Goal: Information Seeking & Learning: Find specific fact

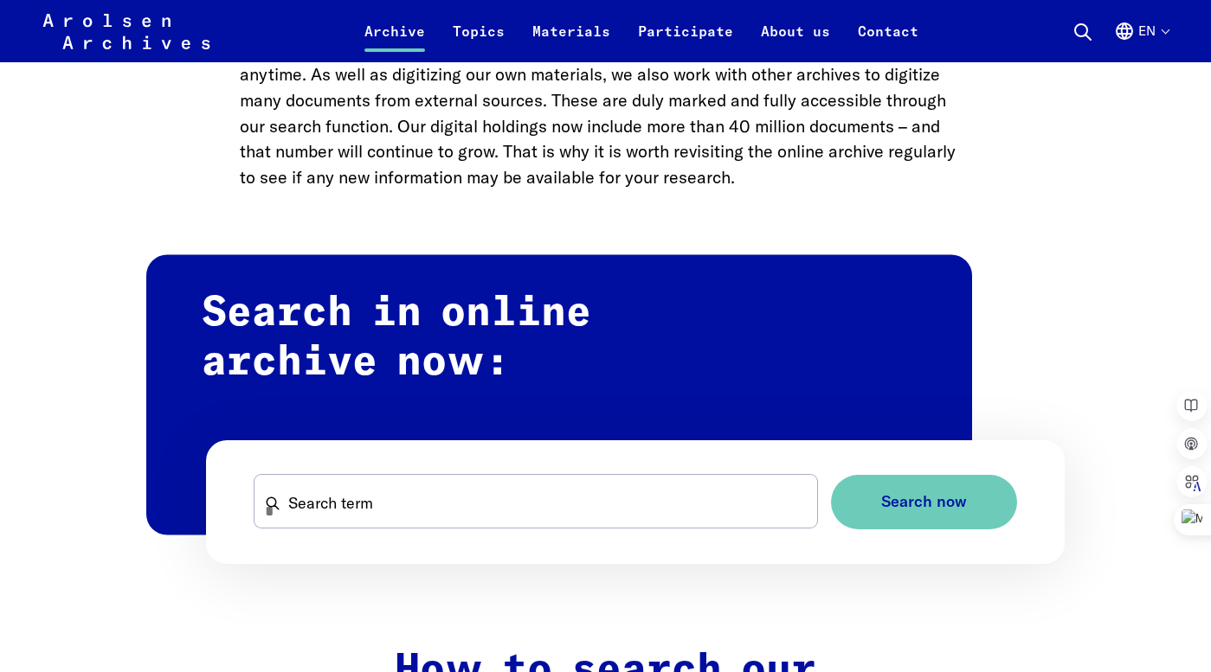
scroll to position [1054, 0]
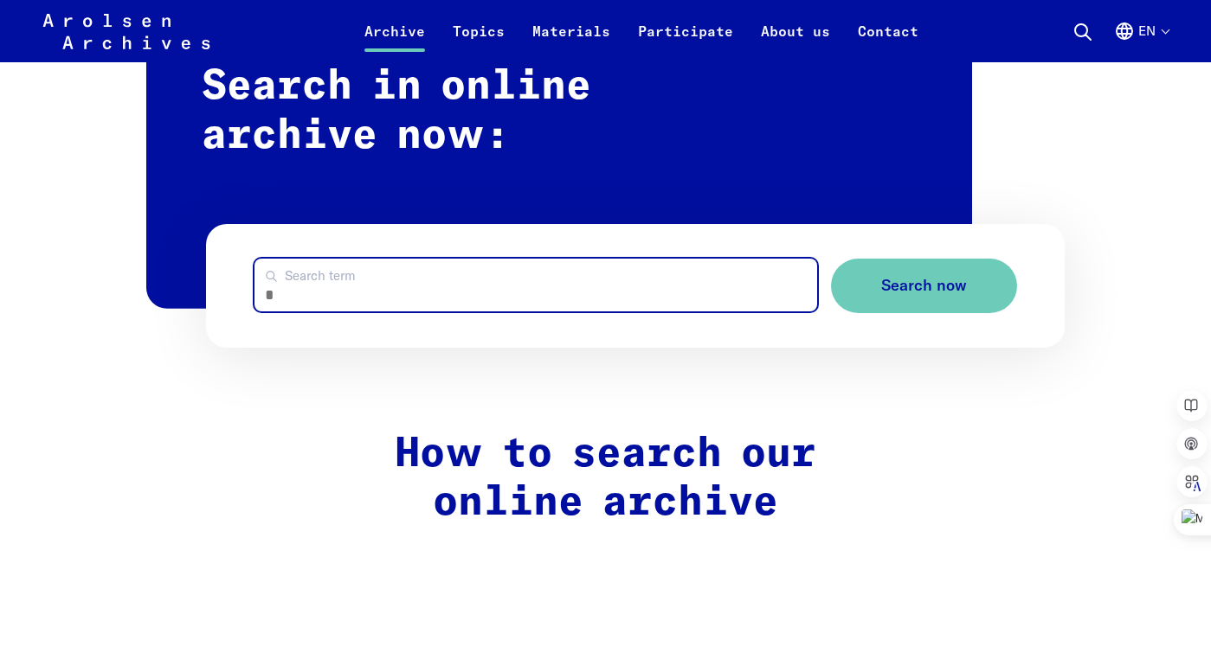
click at [348, 292] on input "Search term" at bounding box center [535, 285] width 562 height 53
type input "**********"
click at [831, 259] on button "Search now" at bounding box center [924, 286] width 186 height 55
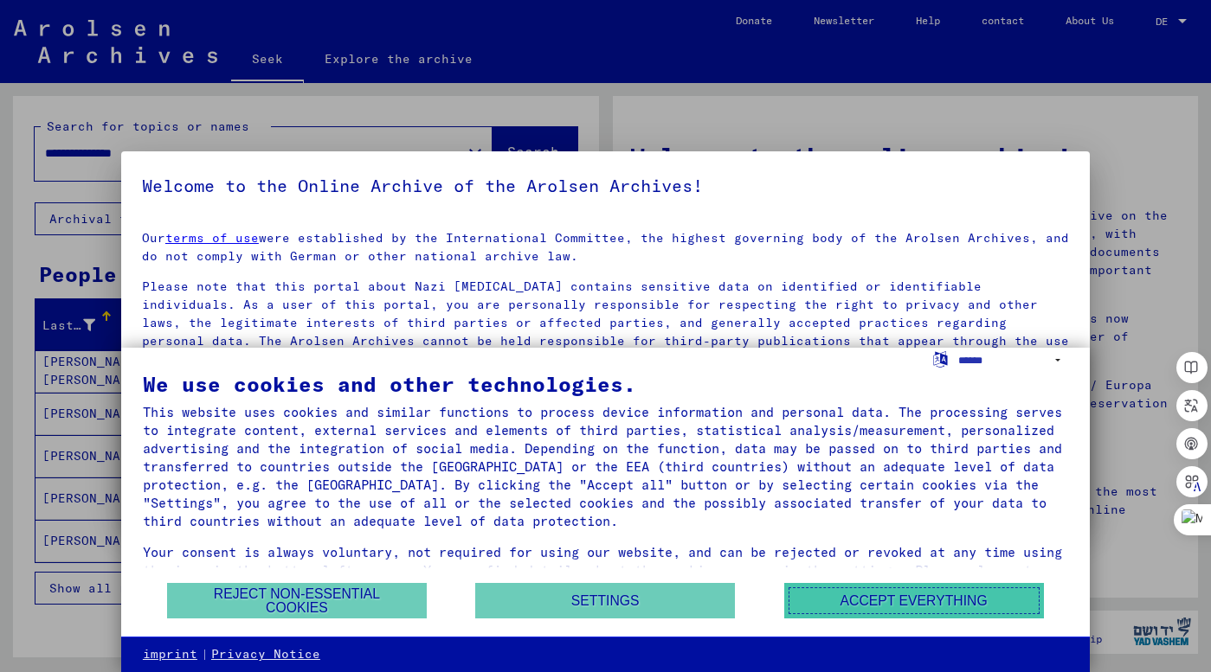
click at [883, 607] on font "Accept everything" at bounding box center [913, 601] width 147 height 15
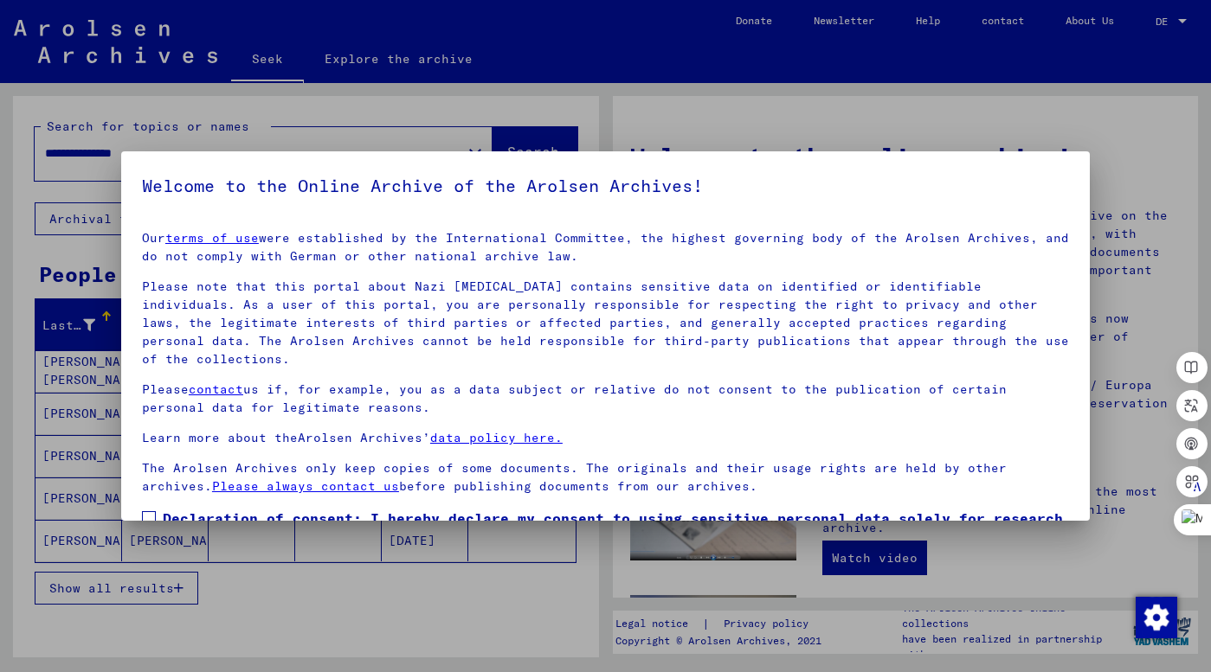
click at [907, 123] on div at bounding box center [605, 336] width 1211 height 672
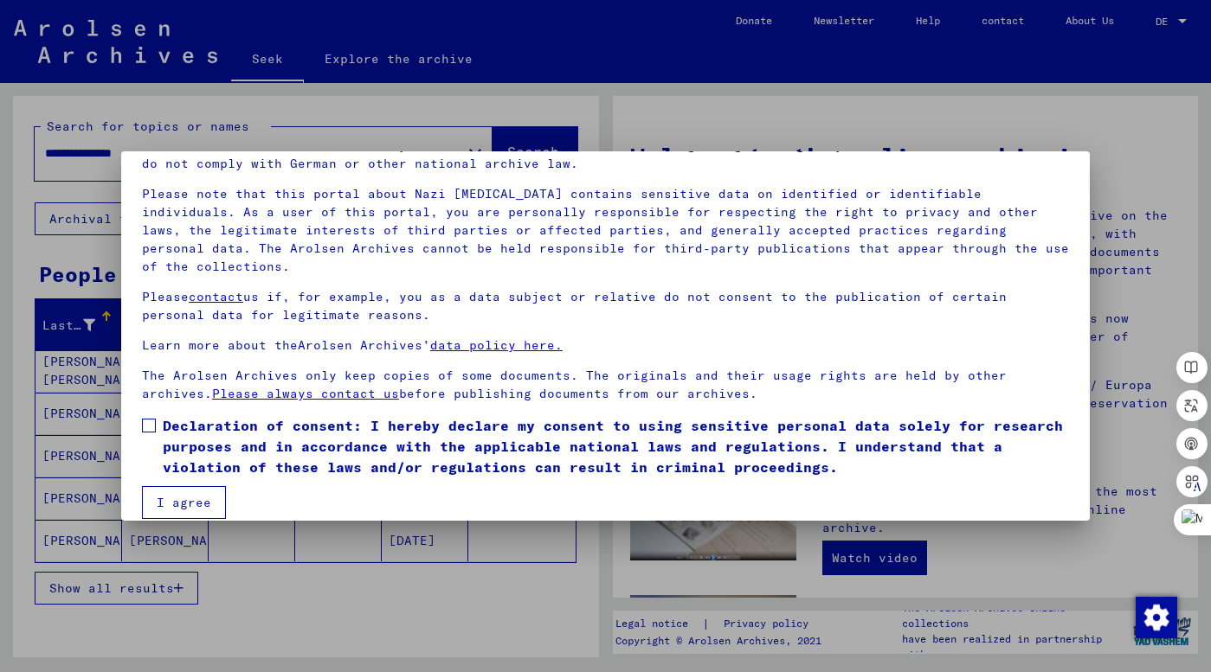
click at [154, 419] on span at bounding box center [149, 426] width 14 height 14
click at [183, 495] on font "I agree" at bounding box center [184, 503] width 55 height 16
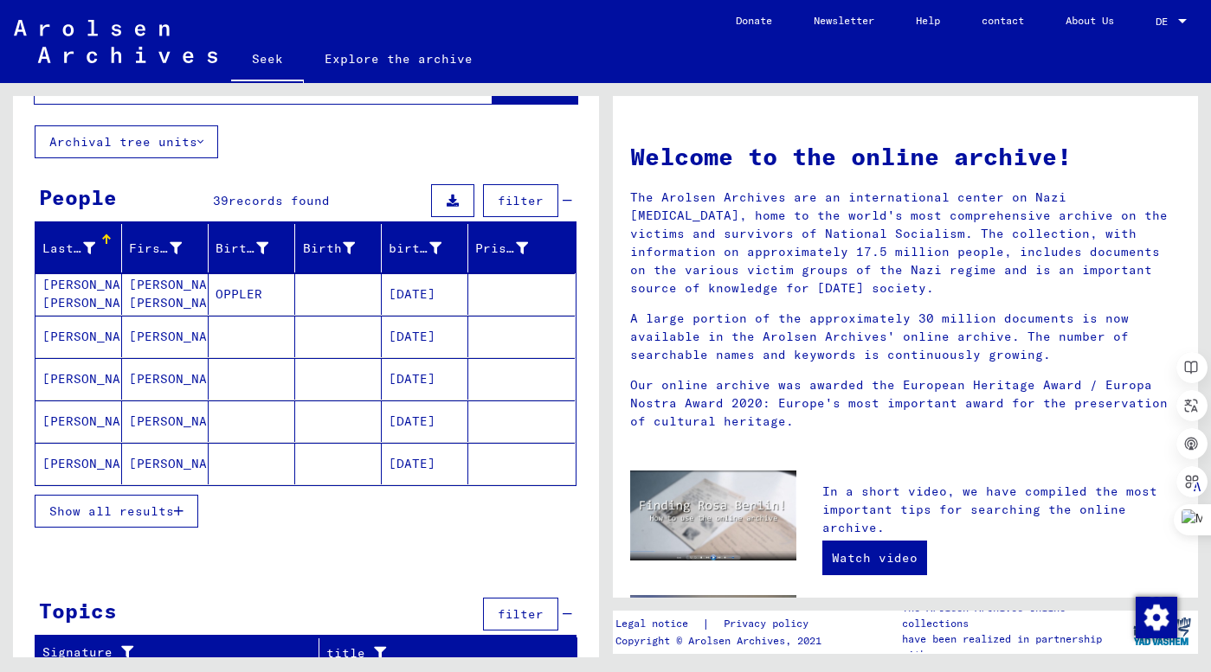
scroll to position [89, 0]
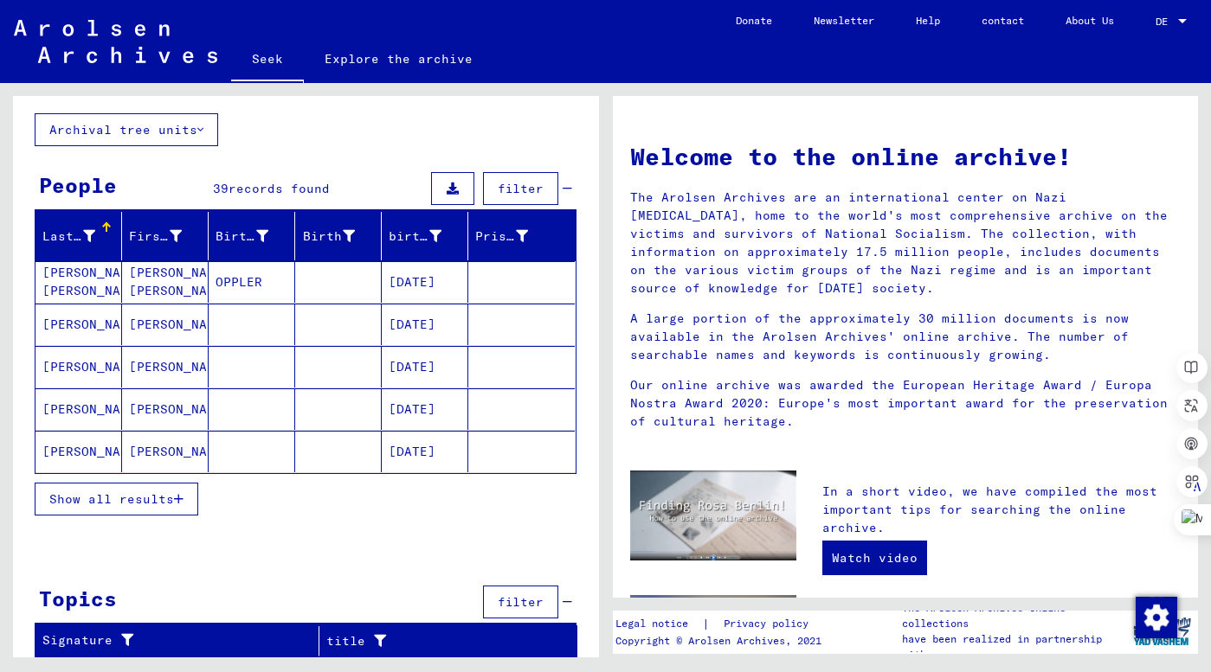
click at [99, 501] on font "Show all results" at bounding box center [111, 499] width 125 height 16
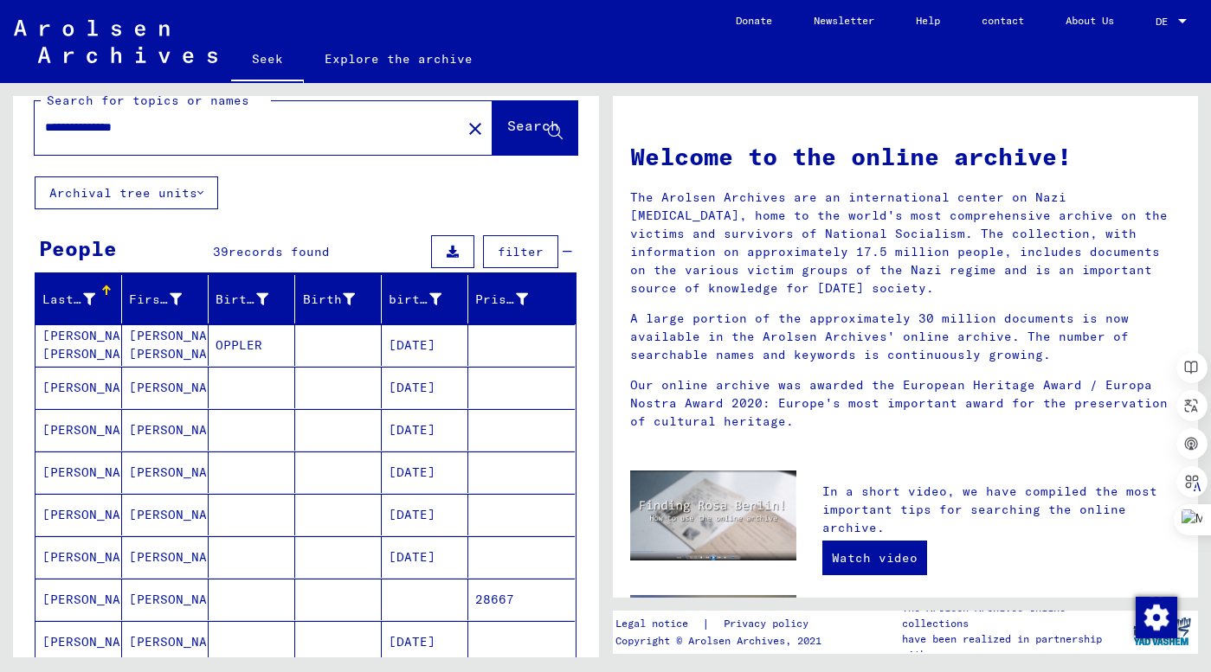
scroll to position [0, 0]
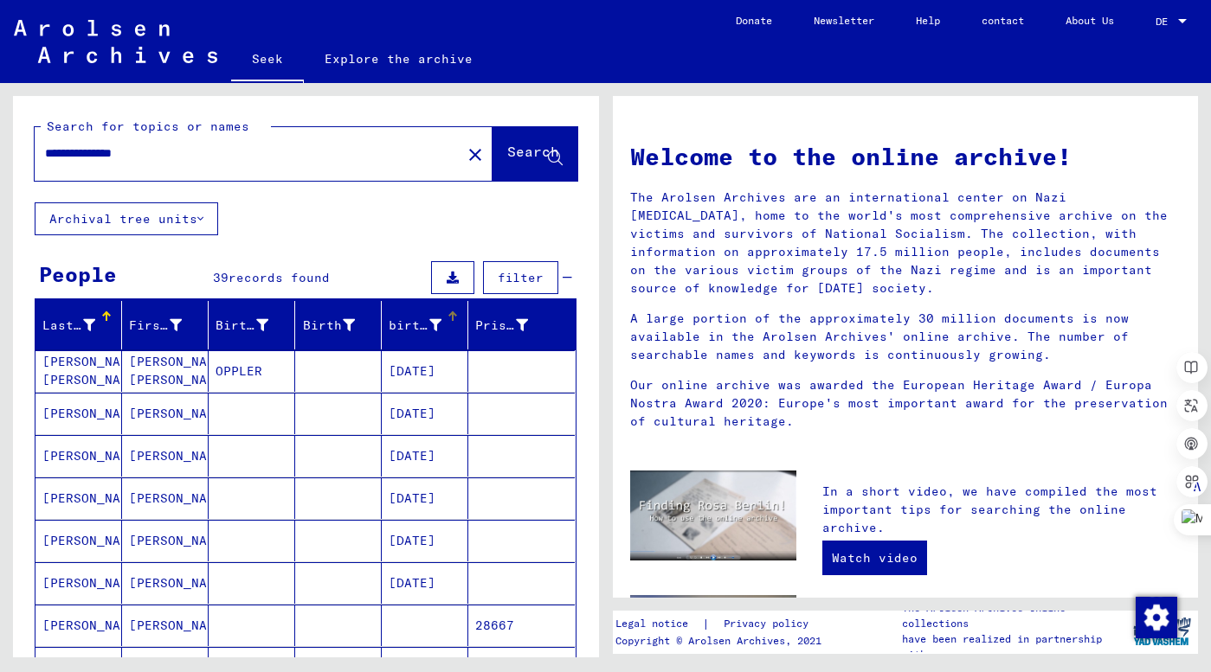
click at [413, 318] on font "birth date" at bounding box center [428, 326] width 78 height 16
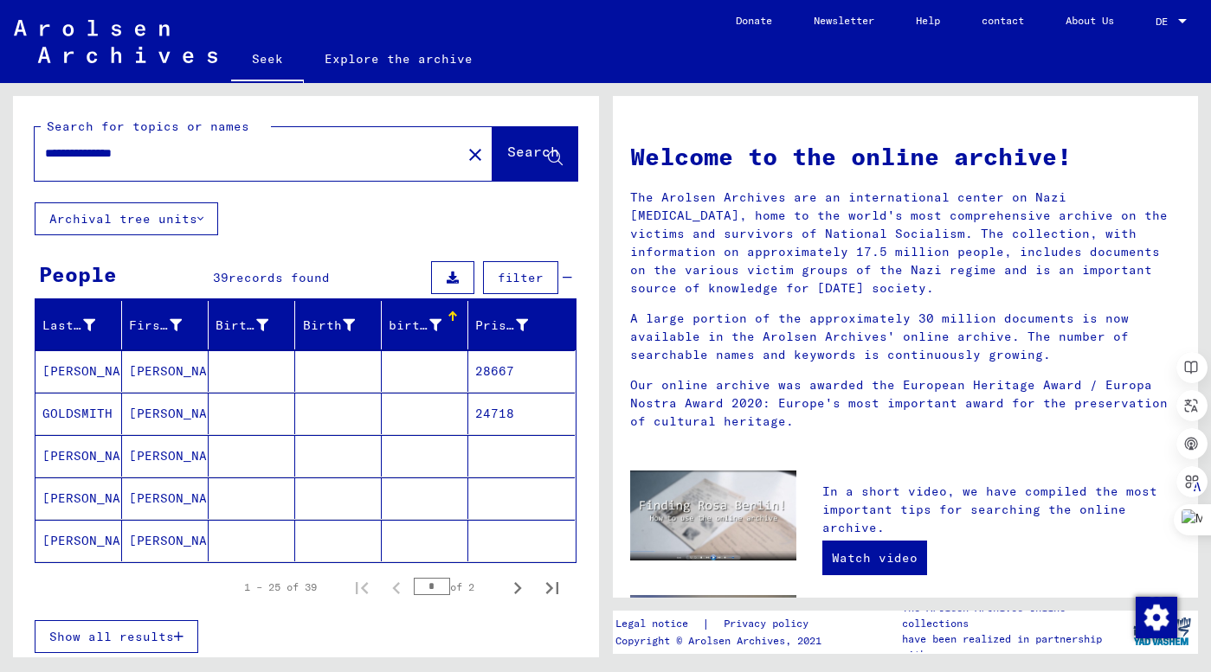
click at [413, 318] on font "birth date" at bounding box center [428, 326] width 78 height 16
click at [516, 592] on icon "Next page" at bounding box center [518, 588] width 8 height 12
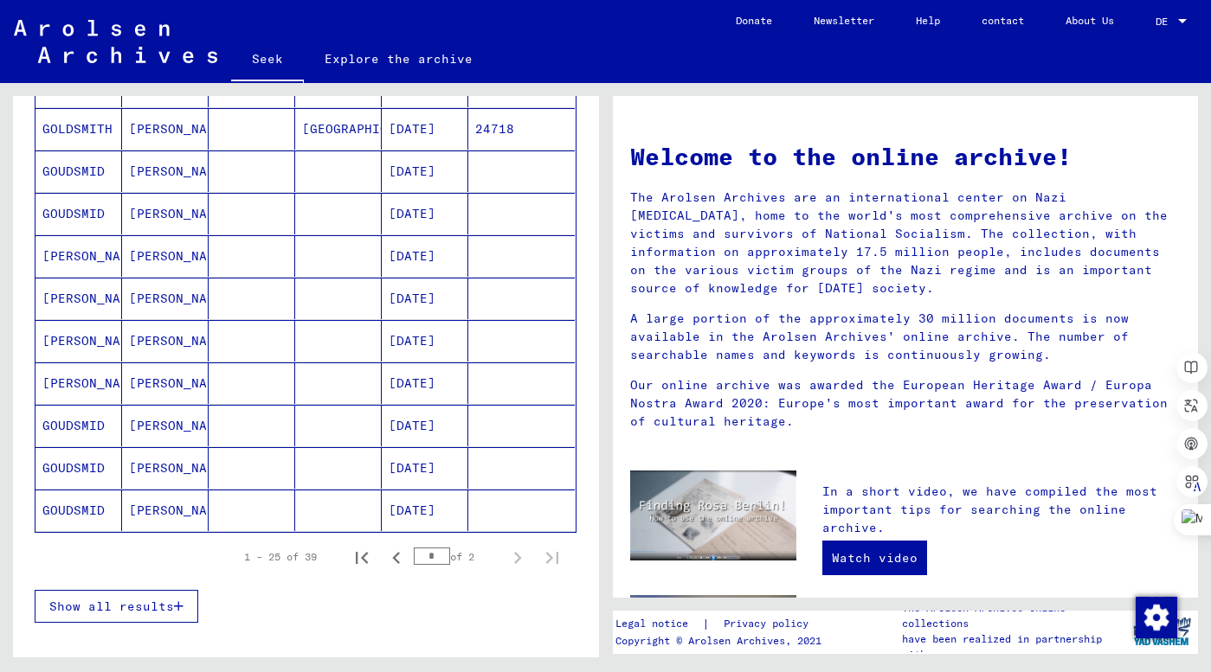
scroll to position [437, 0]
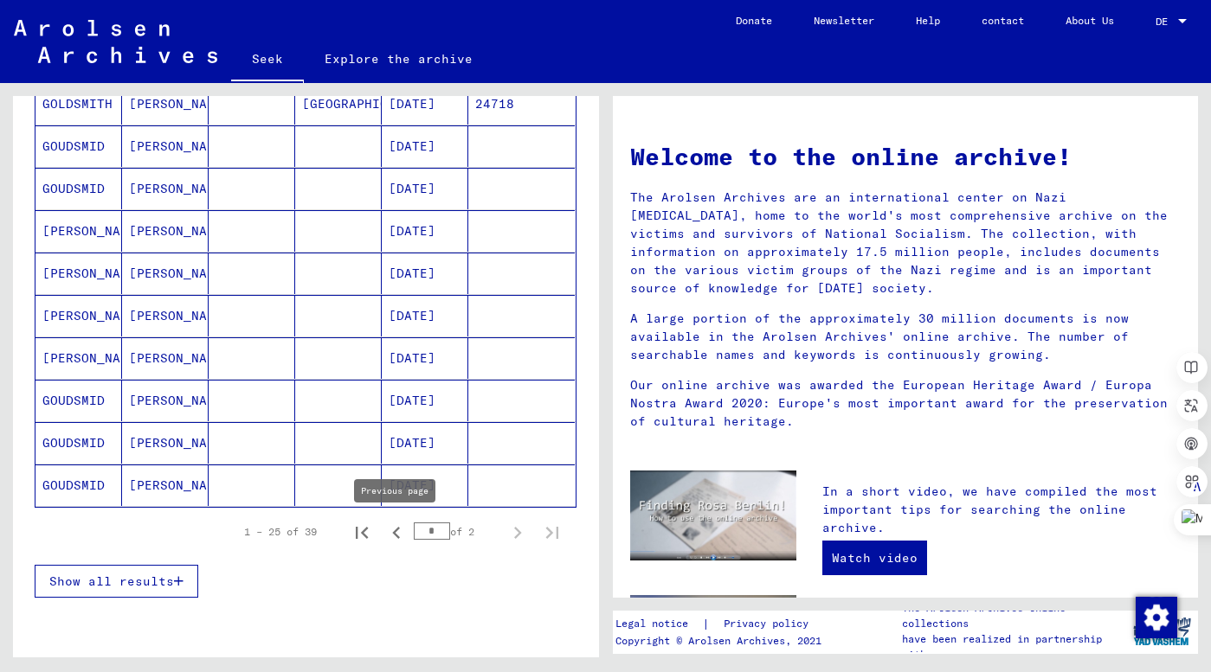
click at [394, 538] on icon "Previous page" at bounding box center [396, 533] width 24 height 24
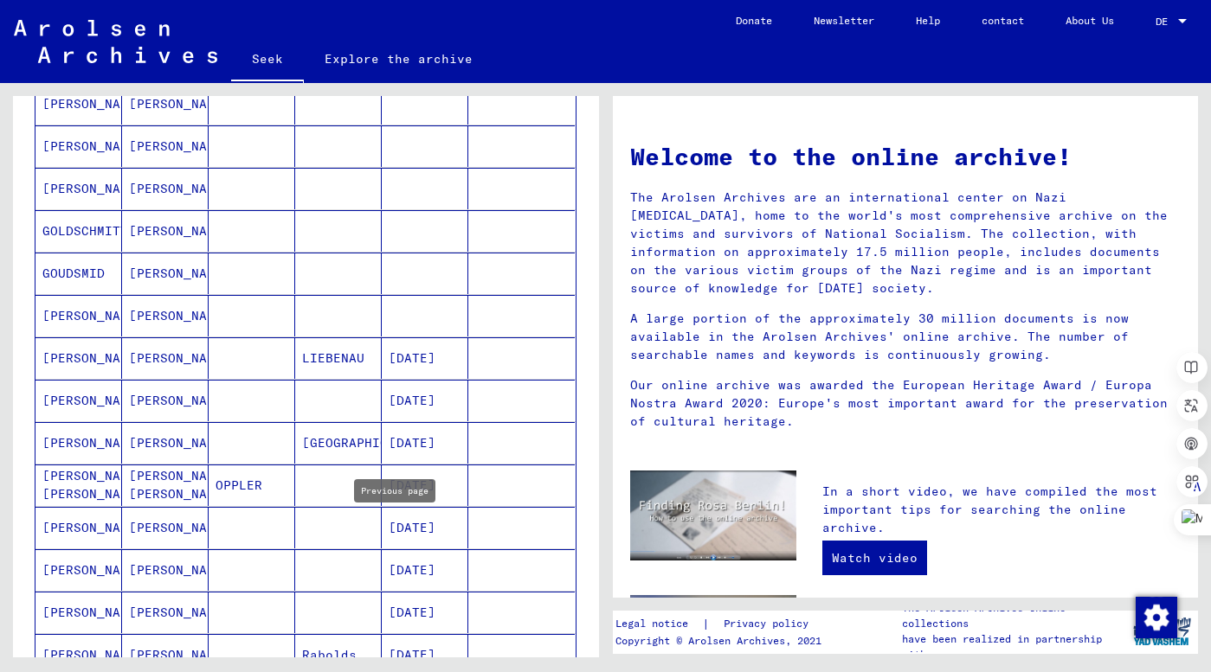
type input "*"
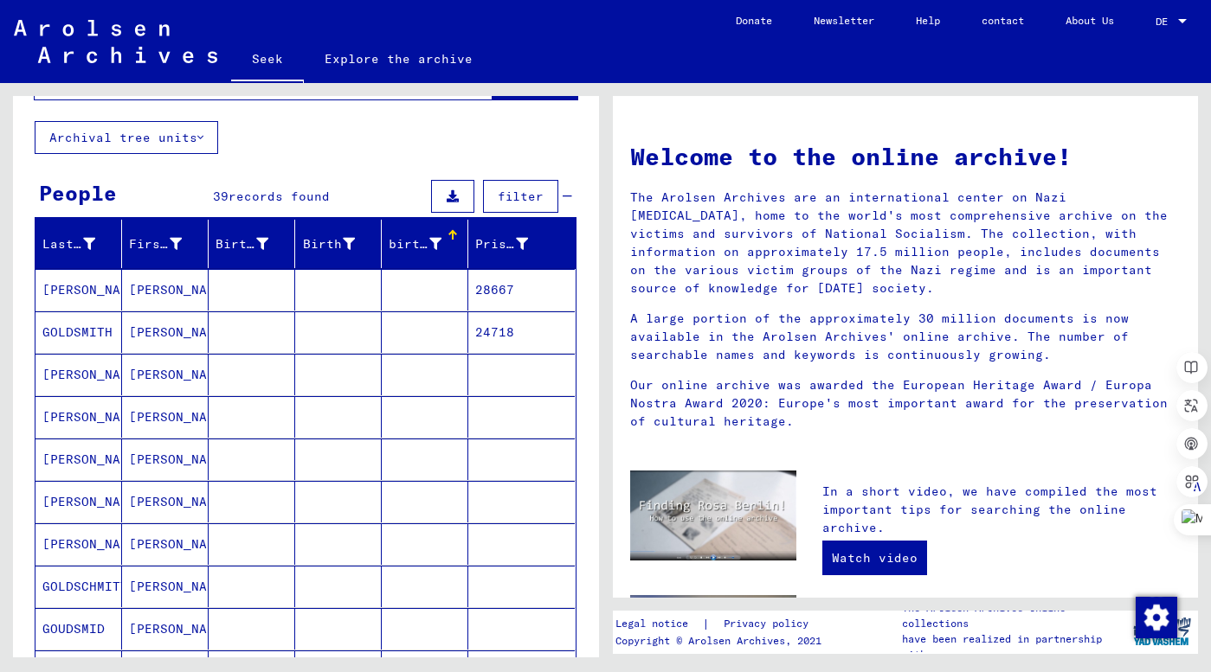
scroll to position [0, 0]
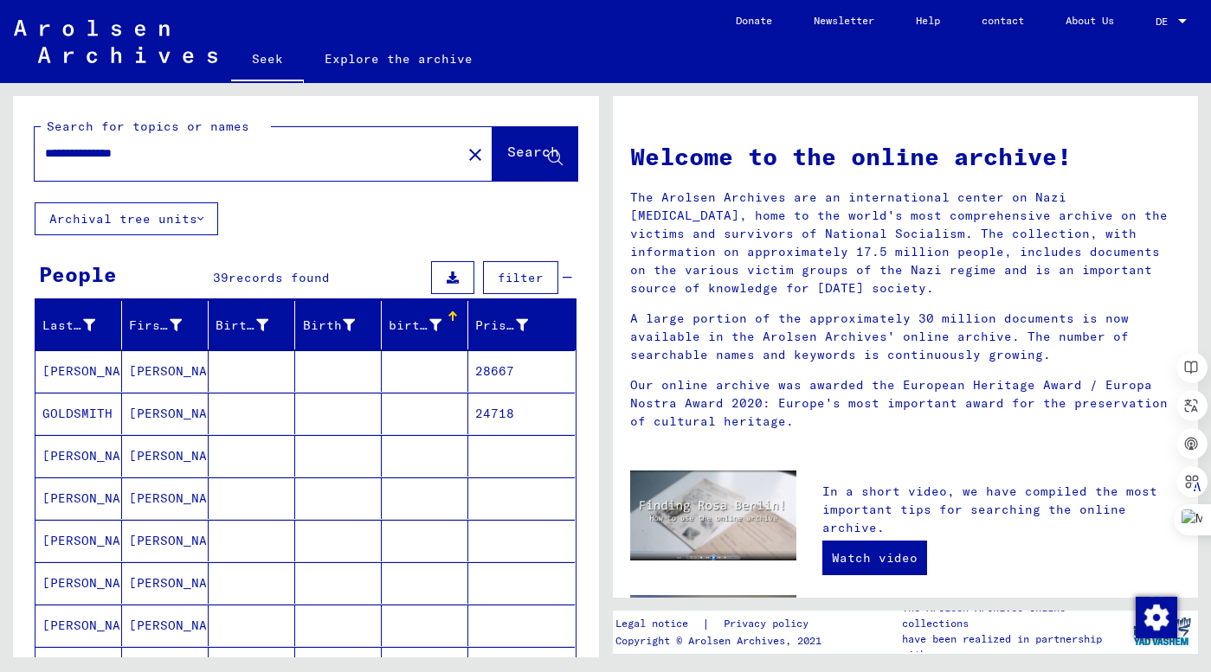
click at [200, 218] on button "Archival tree units" at bounding box center [126, 218] width 183 height 33
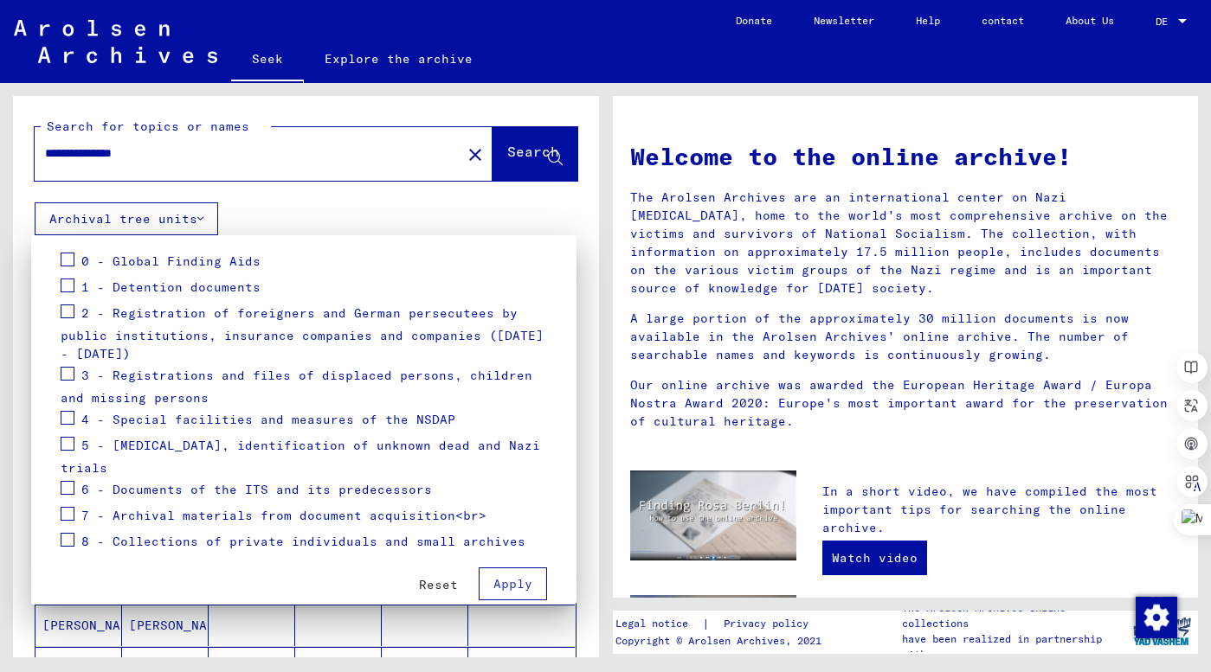
scroll to position [230, 0]
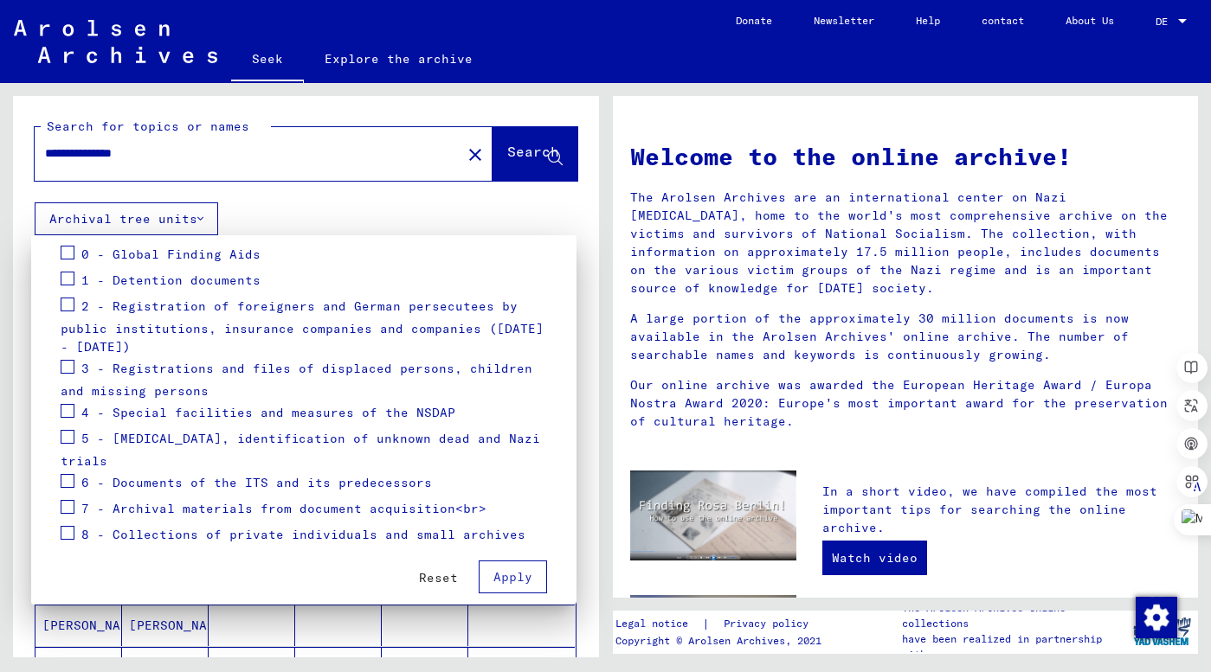
click at [357, 209] on div at bounding box center [605, 336] width 1211 height 672
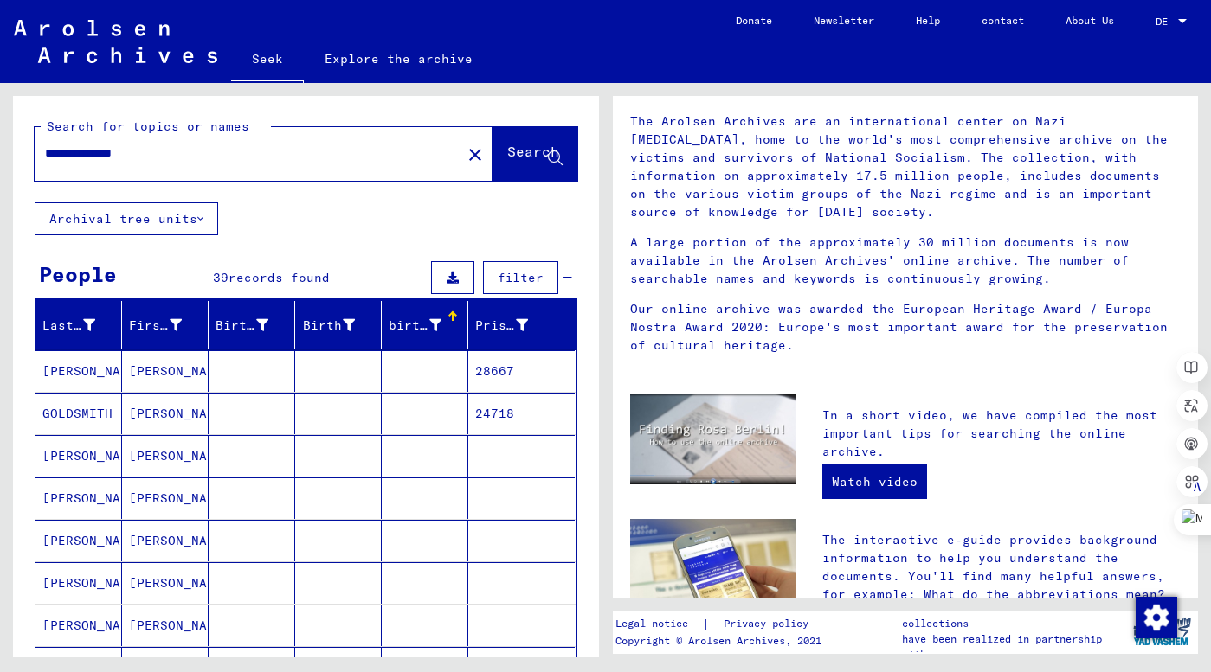
scroll to position [0, 0]
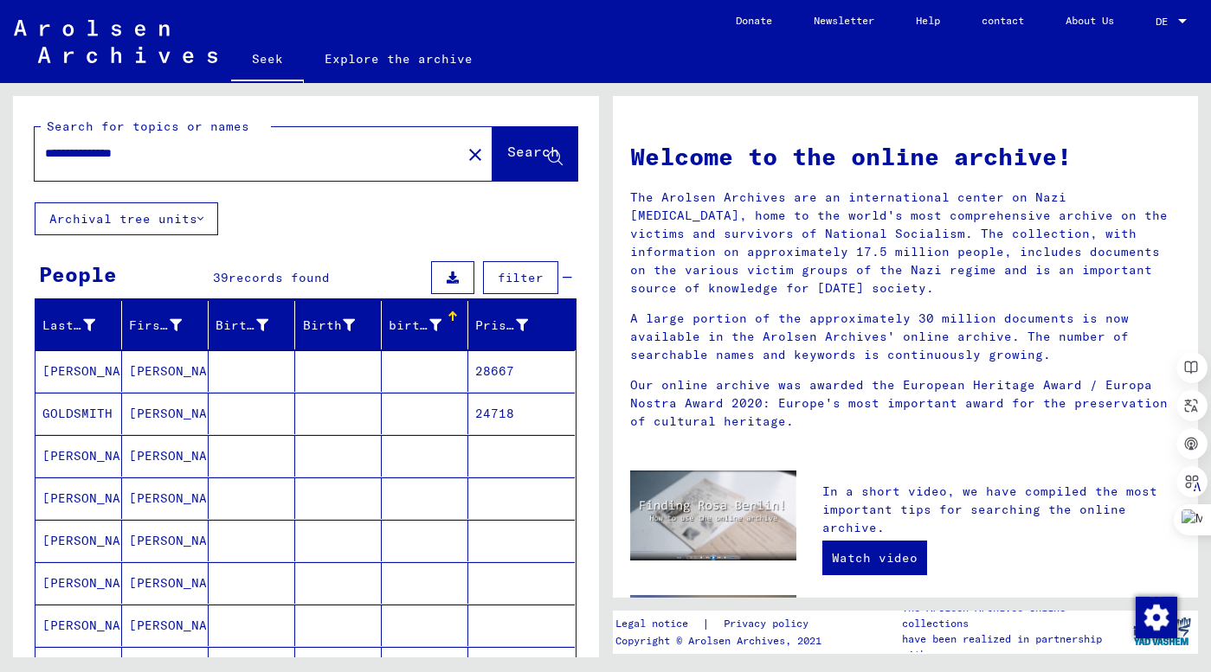
click at [106, 367] on font "[PERSON_NAME]" at bounding box center [92, 371] width 101 height 16
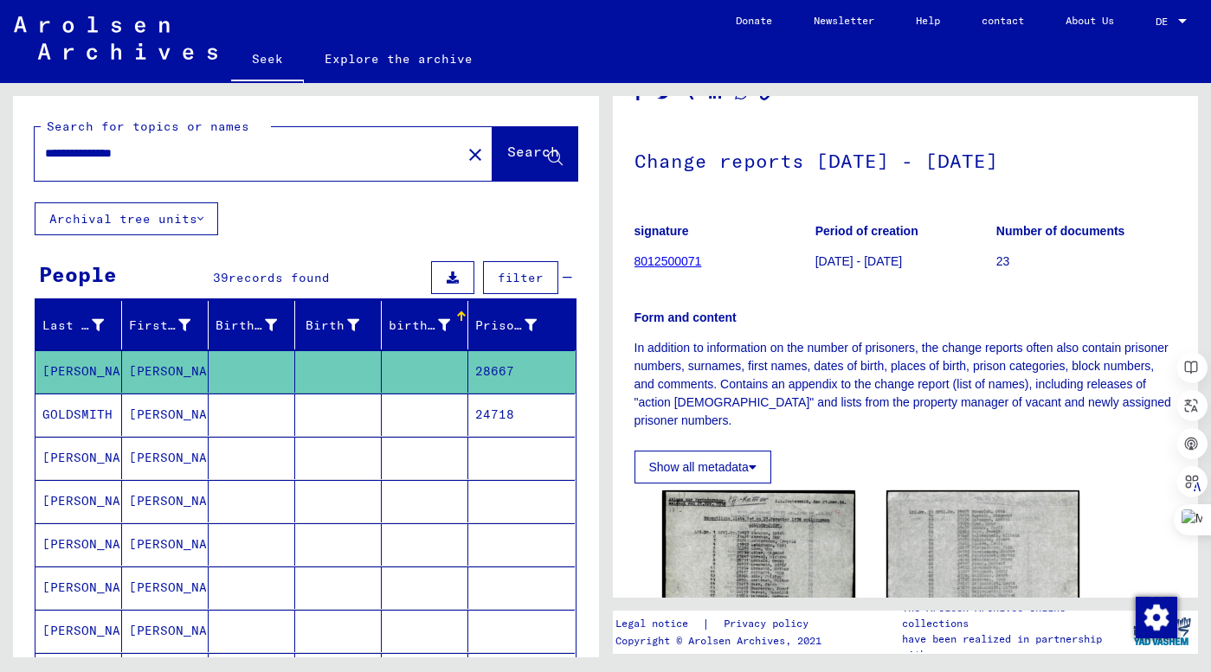
scroll to position [55, 0]
click at [94, 417] on font "GOLDSMITH" at bounding box center [77, 415] width 70 height 16
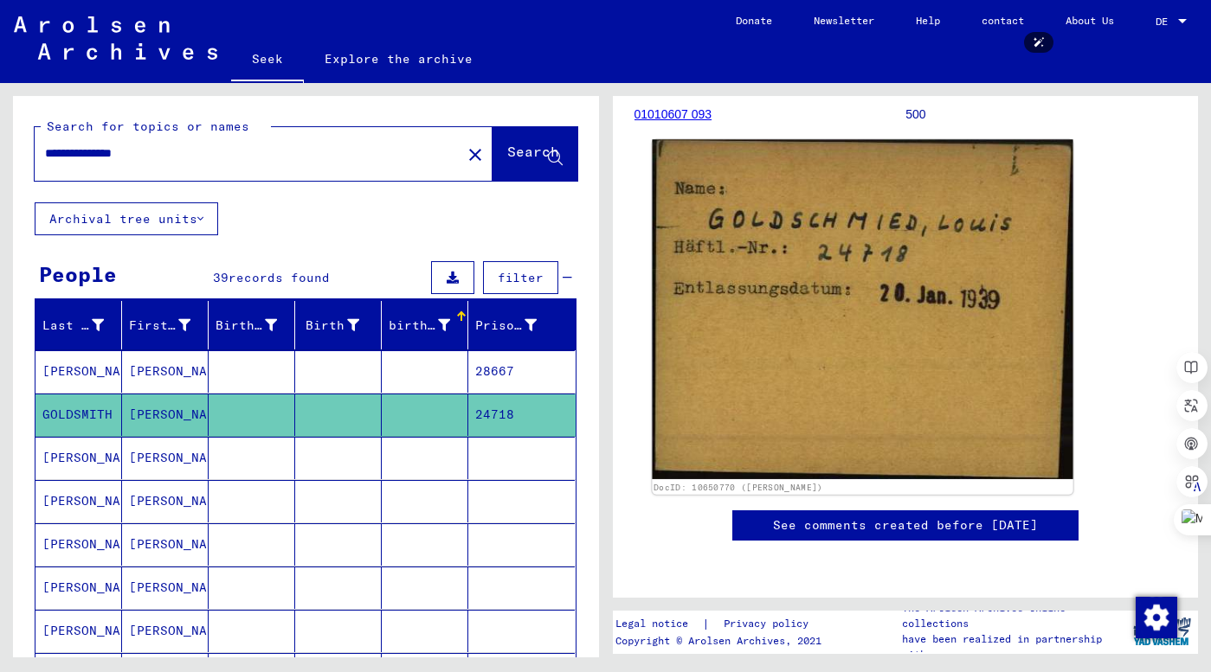
scroll to position [771, 0]
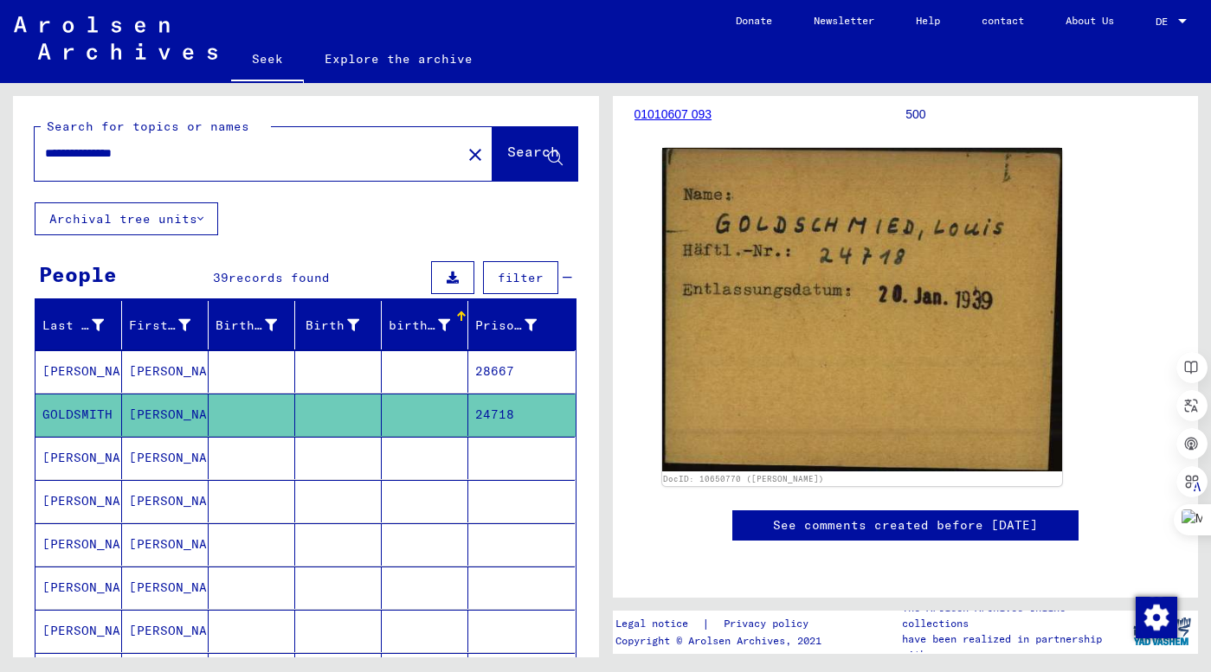
click at [88, 466] on font "[PERSON_NAME]" at bounding box center [92, 458] width 101 height 18
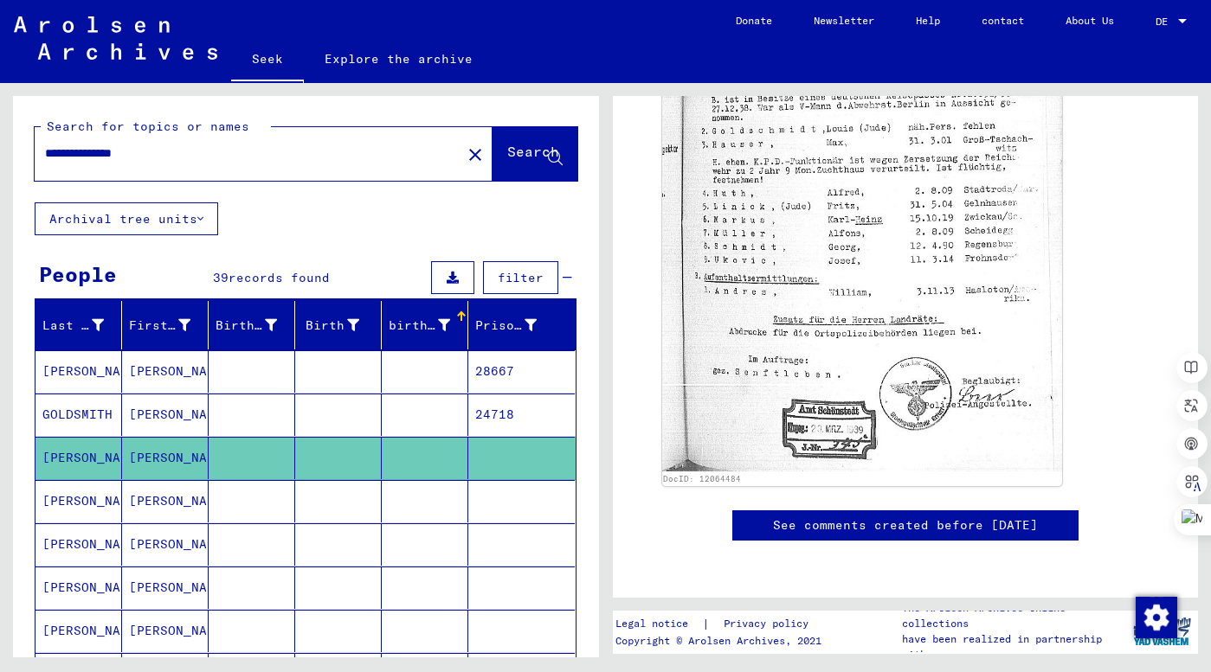
scroll to position [1247, 0]
click at [89, 501] on font "[PERSON_NAME]" at bounding box center [92, 501] width 101 height 16
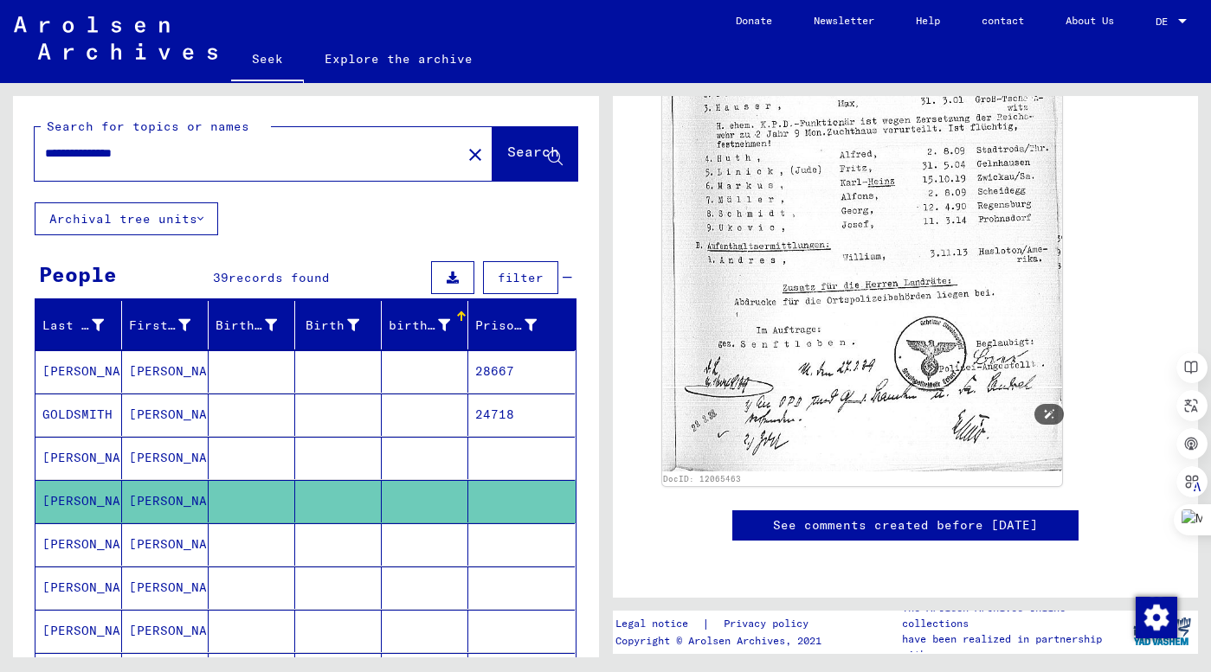
scroll to position [801, 0]
click at [89, 540] on font "[PERSON_NAME]" at bounding box center [92, 544] width 101 height 16
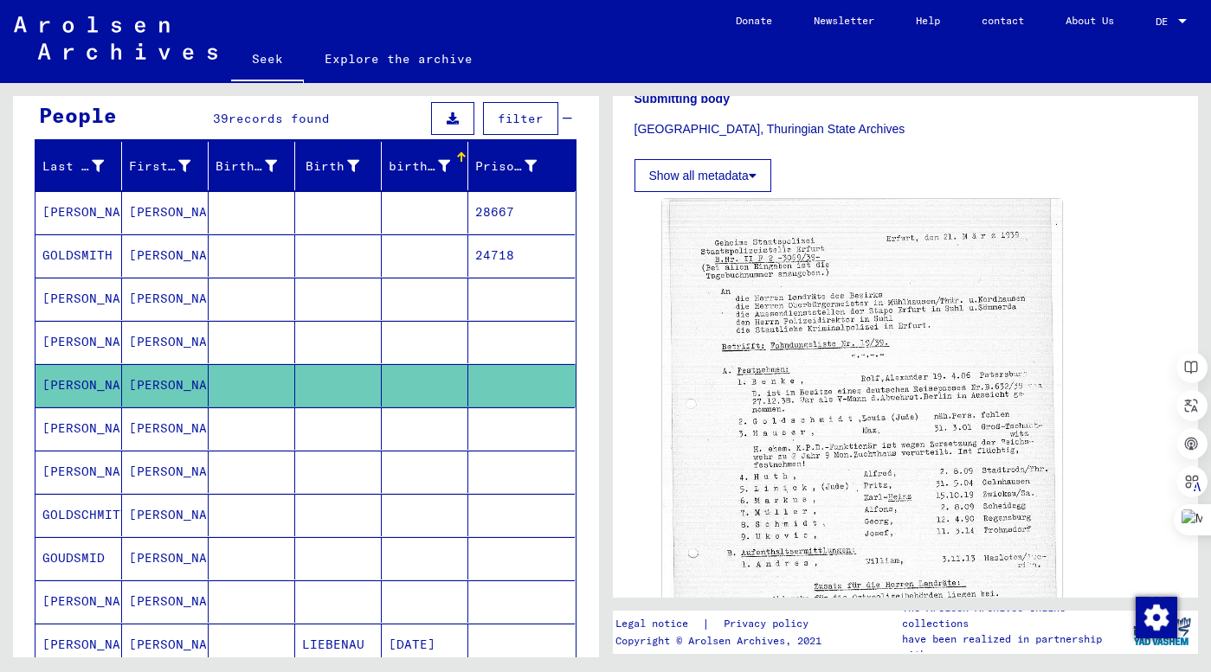
scroll to position [434, 0]
click at [98, 431] on font "[PERSON_NAME]" at bounding box center [92, 429] width 101 height 16
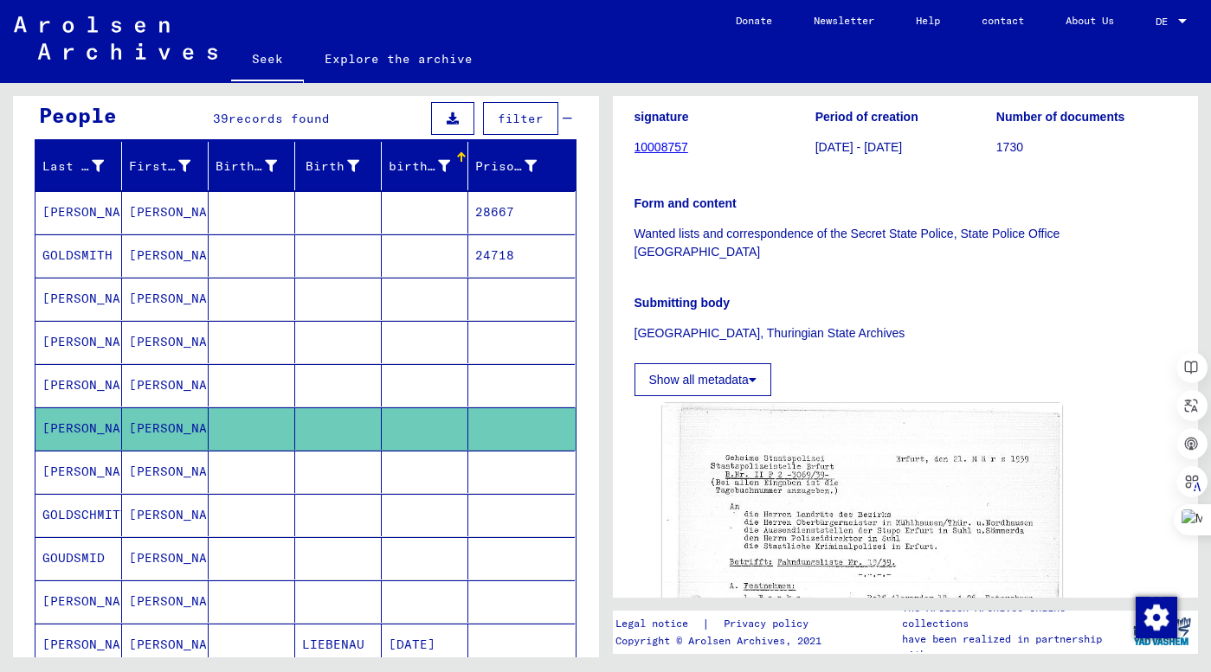
scroll to position [415, 0]
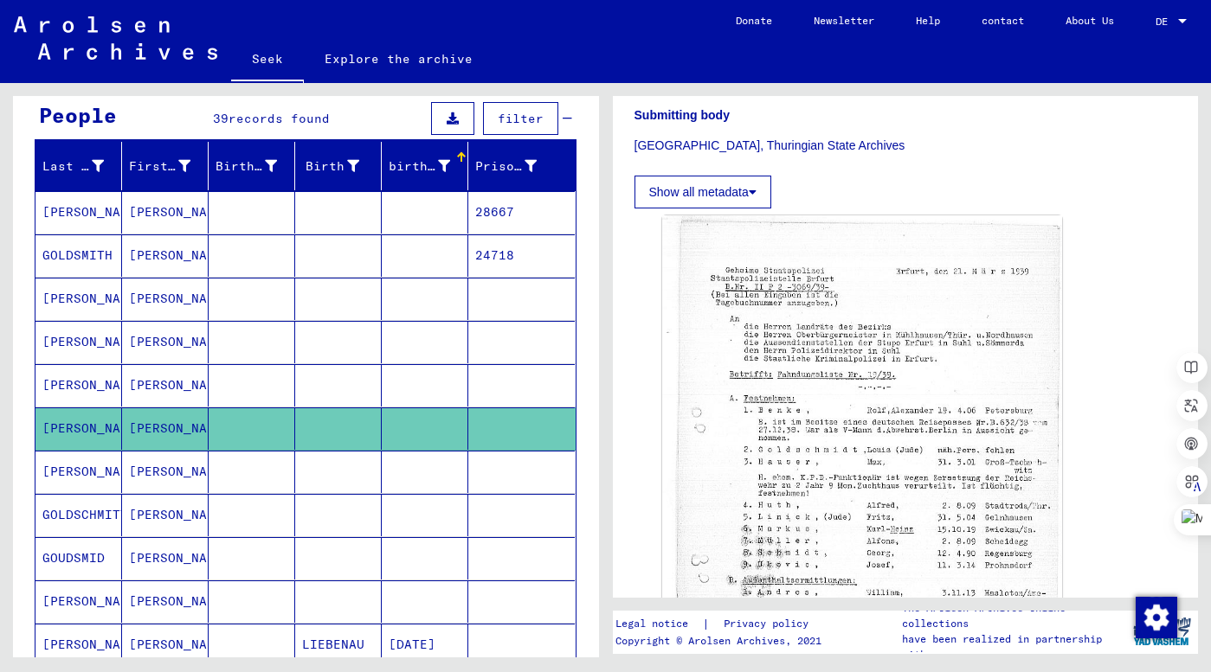
click at [81, 472] on font "[PERSON_NAME]" at bounding box center [92, 472] width 101 height 16
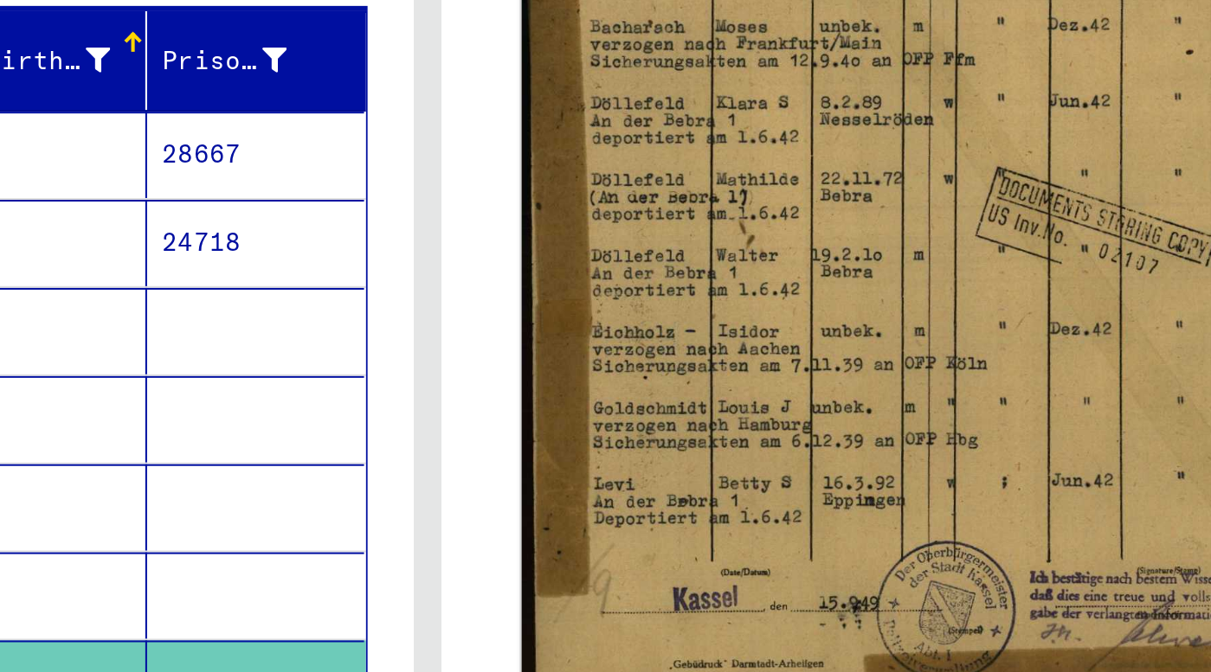
scroll to position [548, 0]
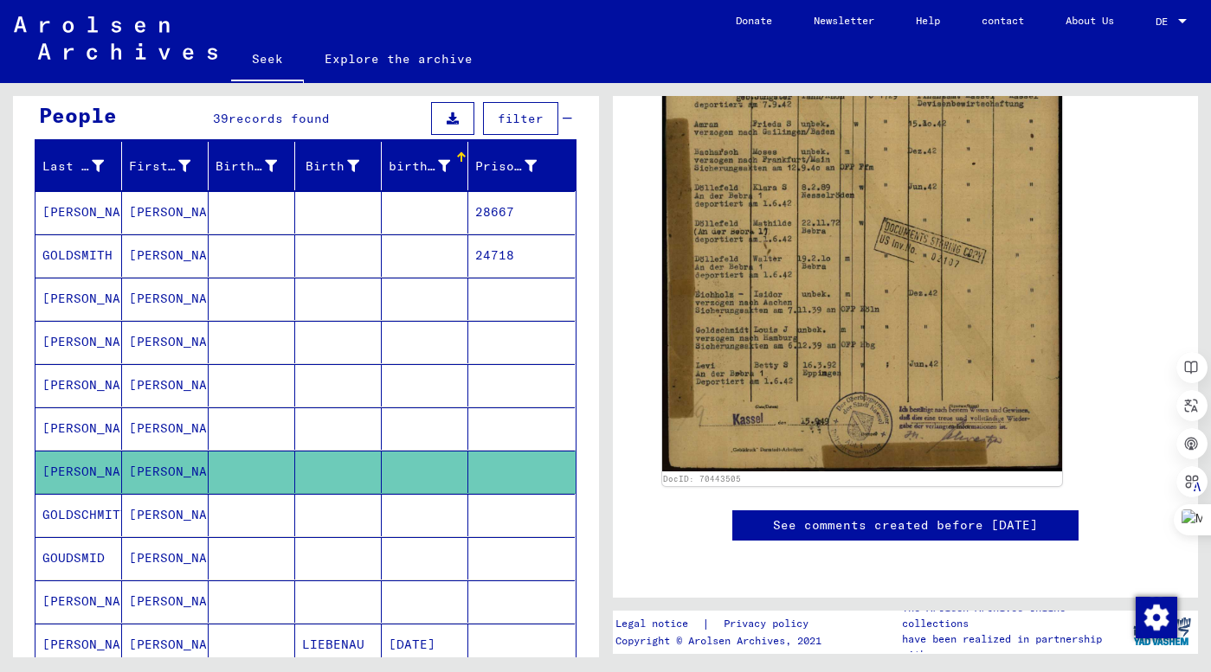
click at [142, 509] on font "[PERSON_NAME]" at bounding box center [179, 515] width 101 height 16
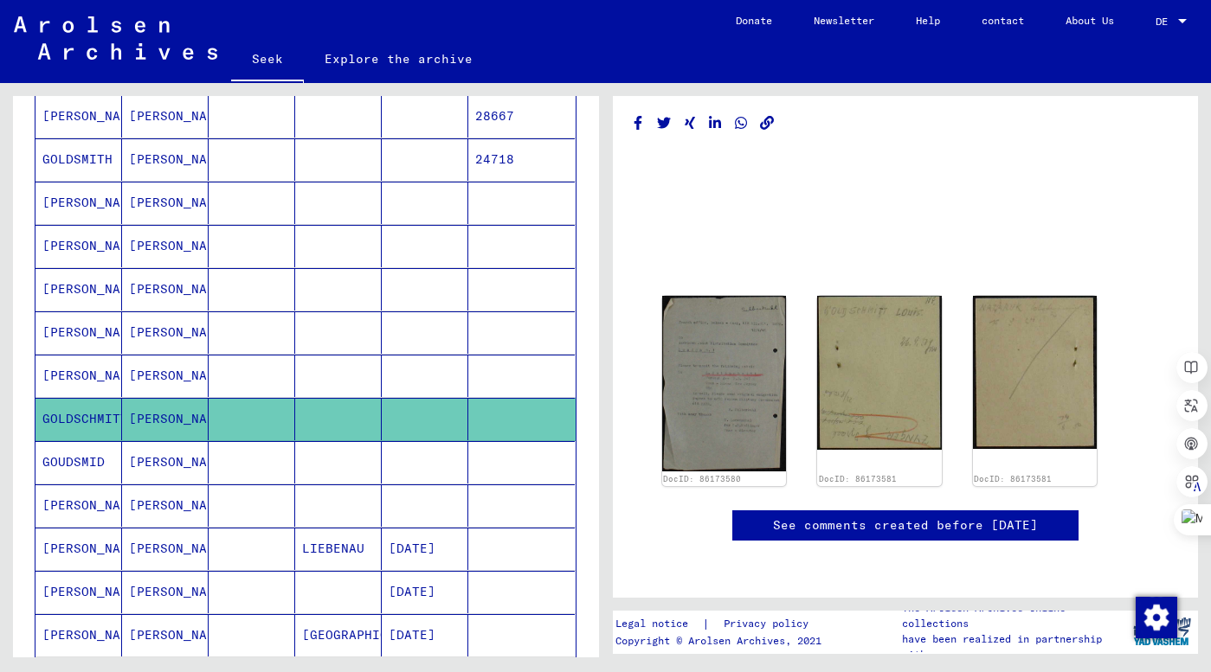
scroll to position [275, 0]
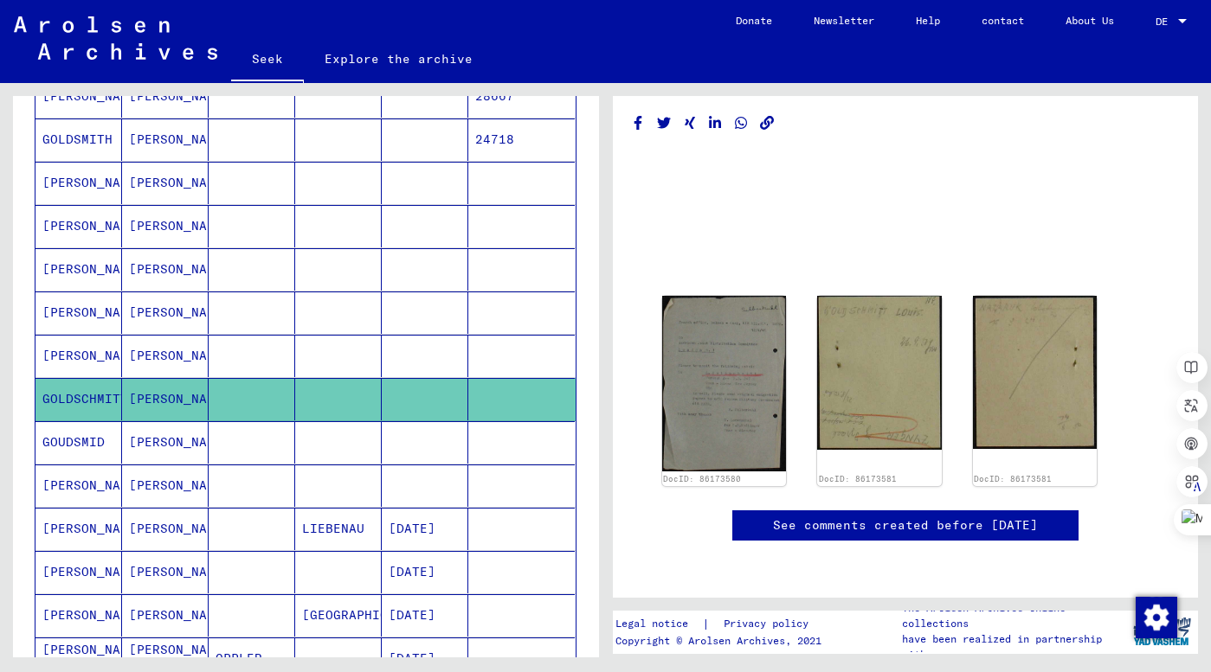
click at [95, 532] on font "[PERSON_NAME]" at bounding box center [92, 529] width 101 height 16
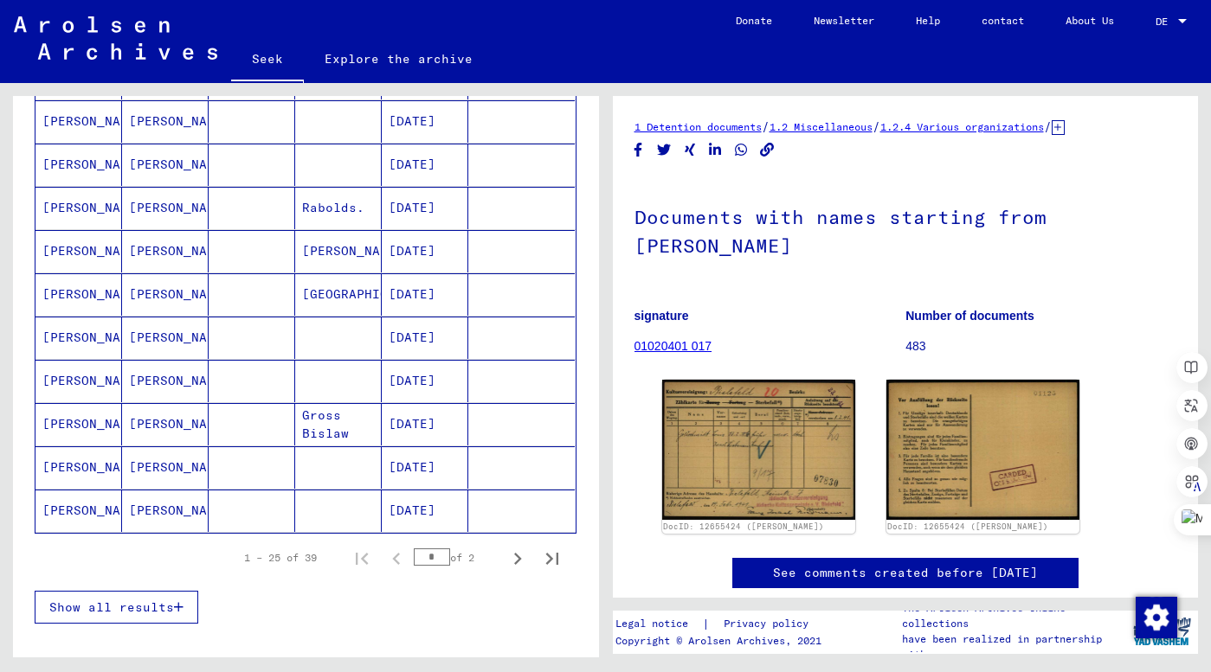
scroll to position [903, 0]
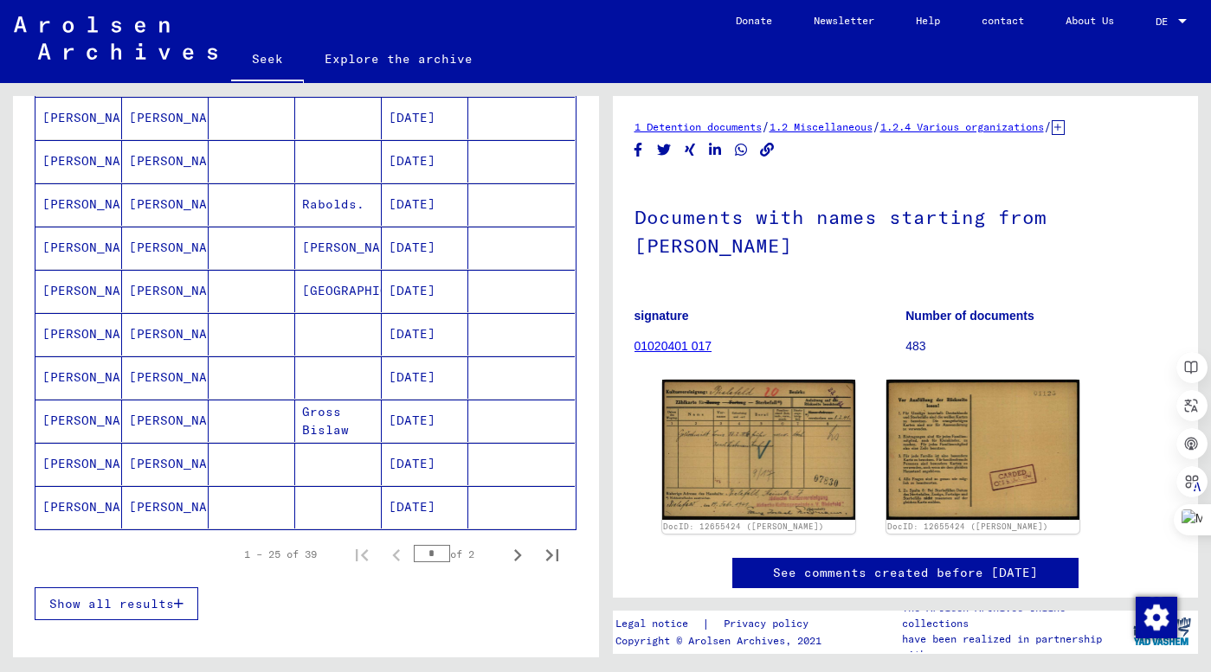
click at [135, 601] on font "Show all results" at bounding box center [111, 604] width 125 height 16
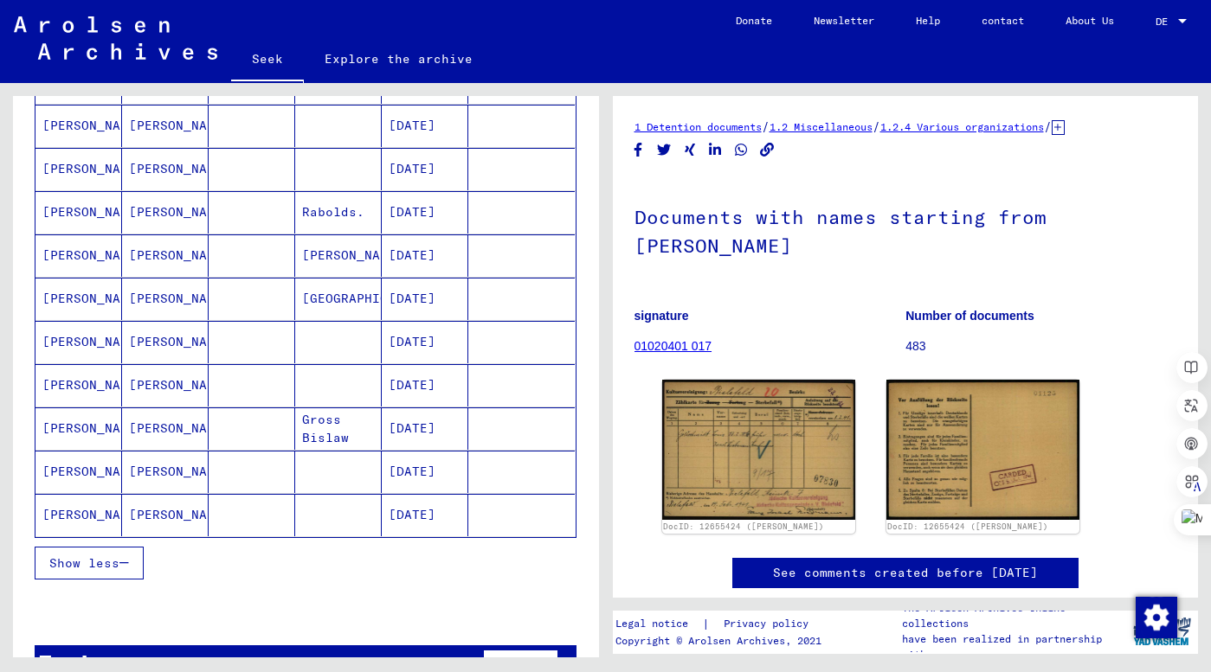
scroll to position [899, 0]
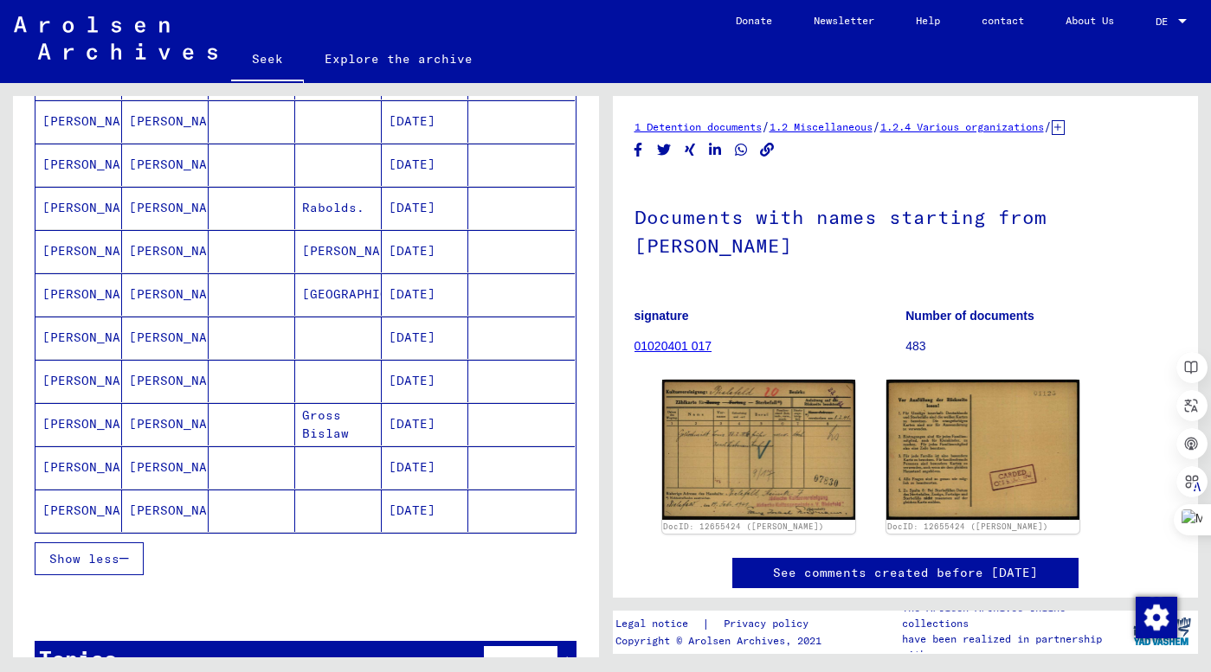
click at [151, 514] on font "[PERSON_NAME]" at bounding box center [179, 511] width 101 height 16
